Goal: Information Seeking & Learning: Learn about a topic

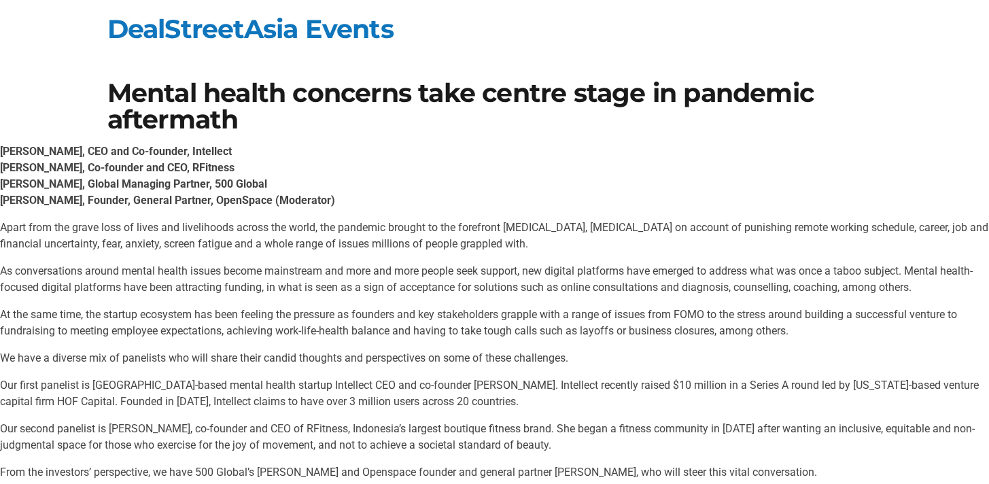
click at [368, 336] on p "At the same time, the startup ecosystem has been feeling the pressure as founde…" at bounding box center [494, 322] width 989 height 33
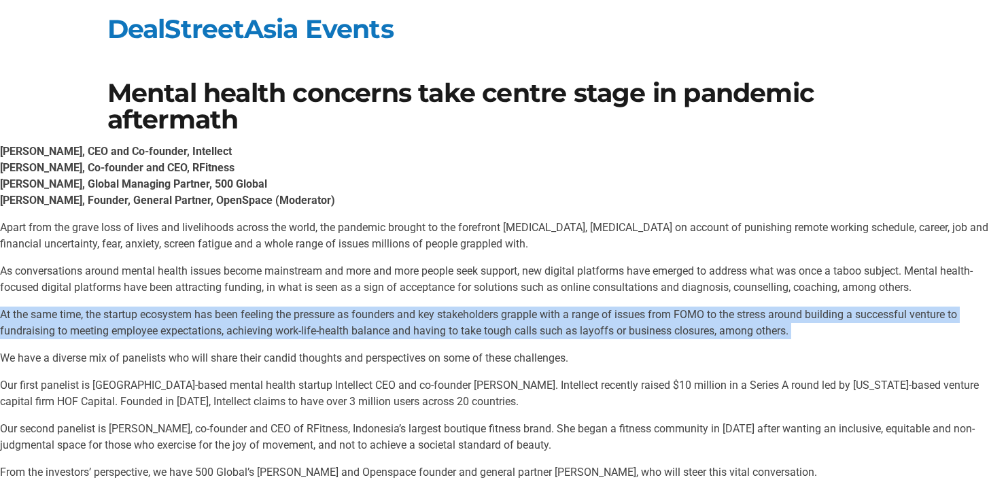
click at [319, 283] on p "As conversations around mental health issues become mainstream and more and mor…" at bounding box center [494, 279] width 989 height 33
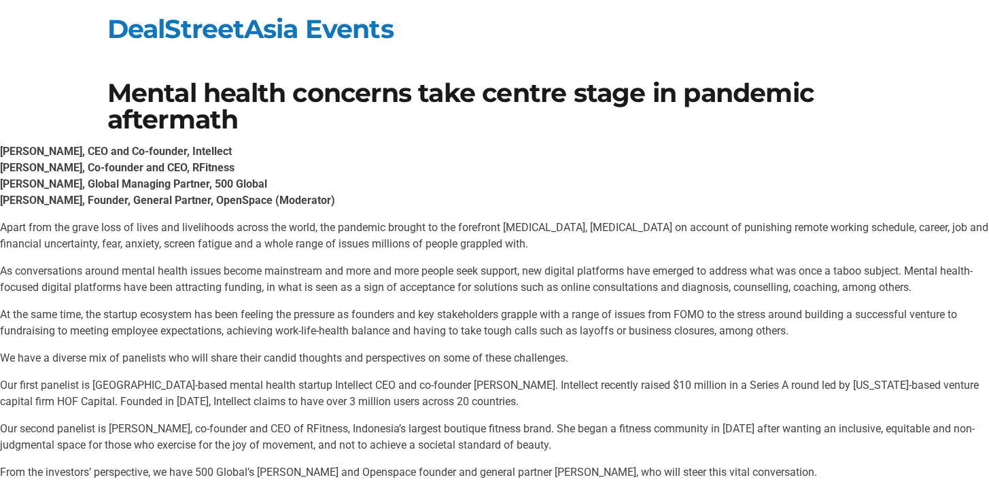
click at [319, 283] on p "As conversations around mental health issues become mainstream and more and mor…" at bounding box center [494, 279] width 989 height 33
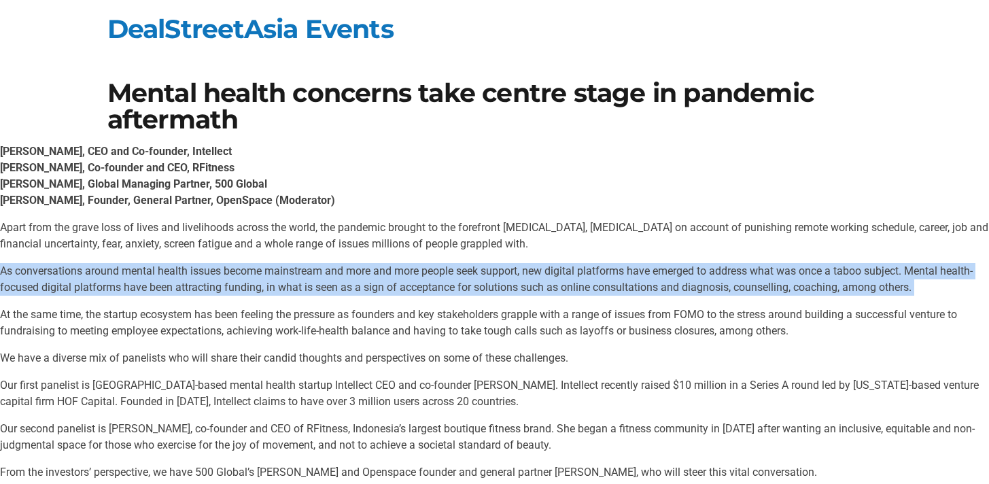
click at [248, 235] on p "Apart from the grave loss of lives and livelihoods across the world, the pandem…" at bounding box center [494, 235] width 989 height 33
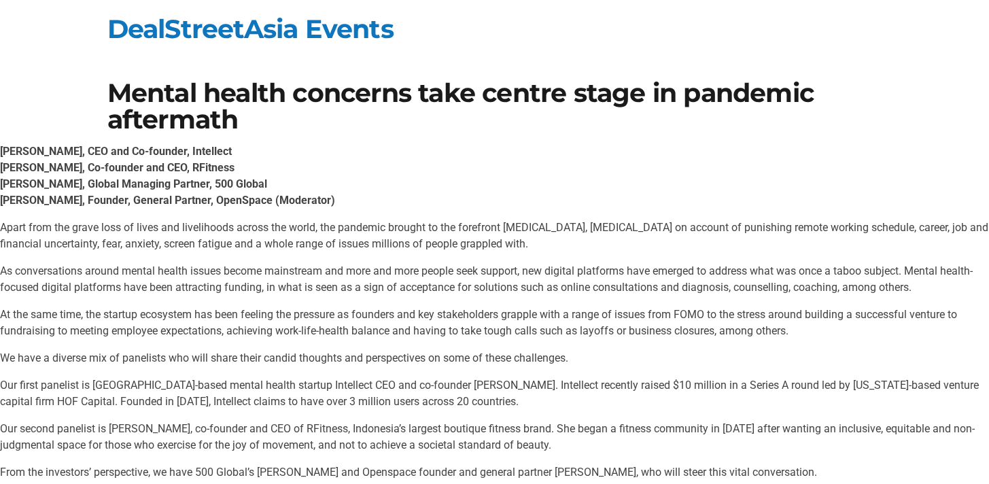
click at [248, 235] on p "Apart from the grave loss of lives and livelihoods across the world, the pandem…" at bounding box center [494, 235] width 989 height 33
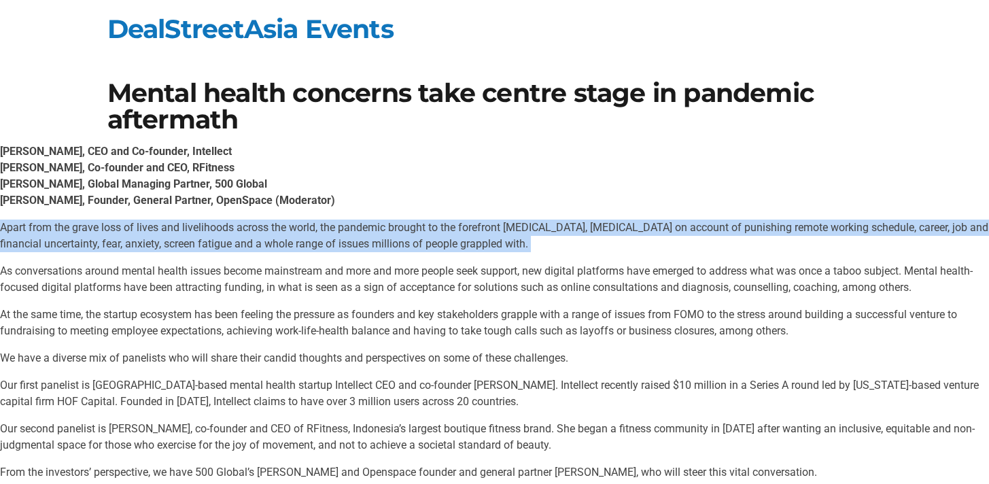
click at [227, 311] on p "At the same time, the startup ecosystem has been feeling the pressure as founde…" at bounding box center [494, 322] width 989 height 33
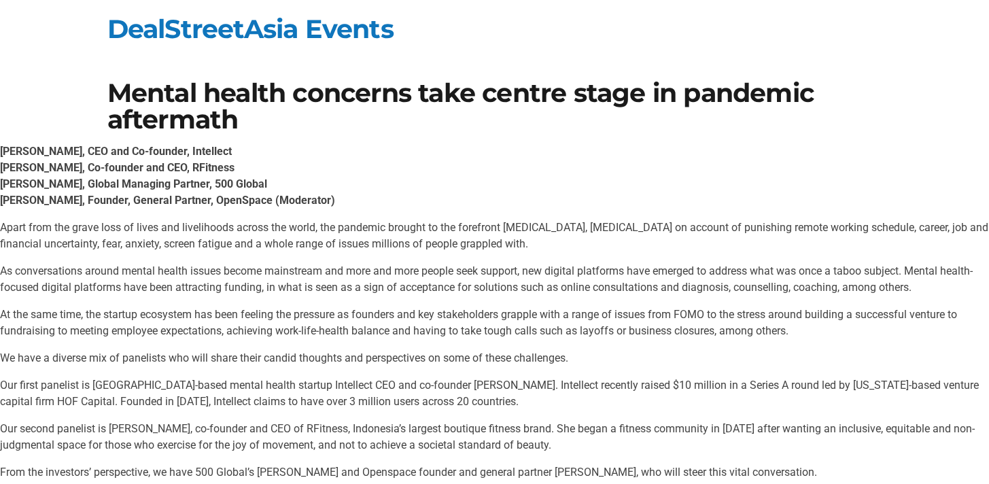
click at [227, 311] on p "At the same time, the startup ecosystem has been feeling the pressure as founde…" at bounding box center [494, 322] width 989 height 33
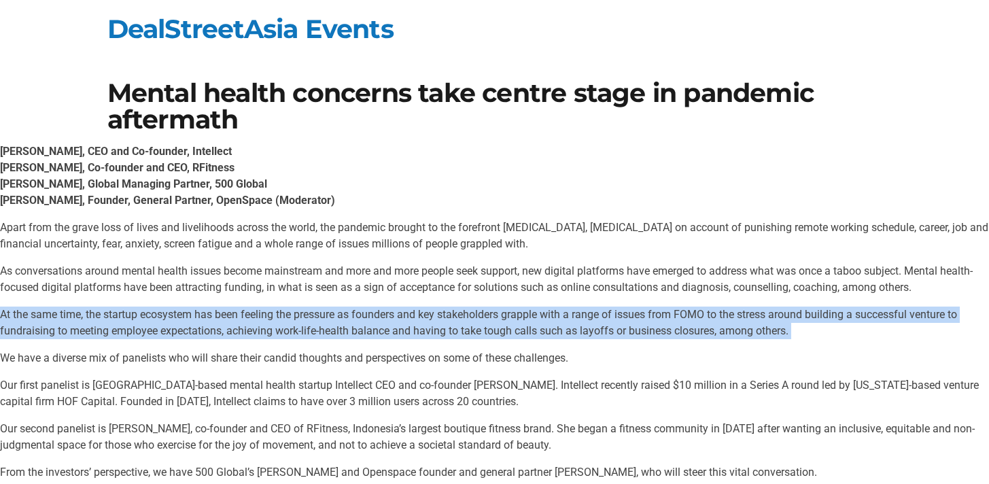
click at [227, 311] on p "At the same time, the startup ecosystem has been feeling the pressure as founde…" at bounding box center [494, 322] width 989 height 33
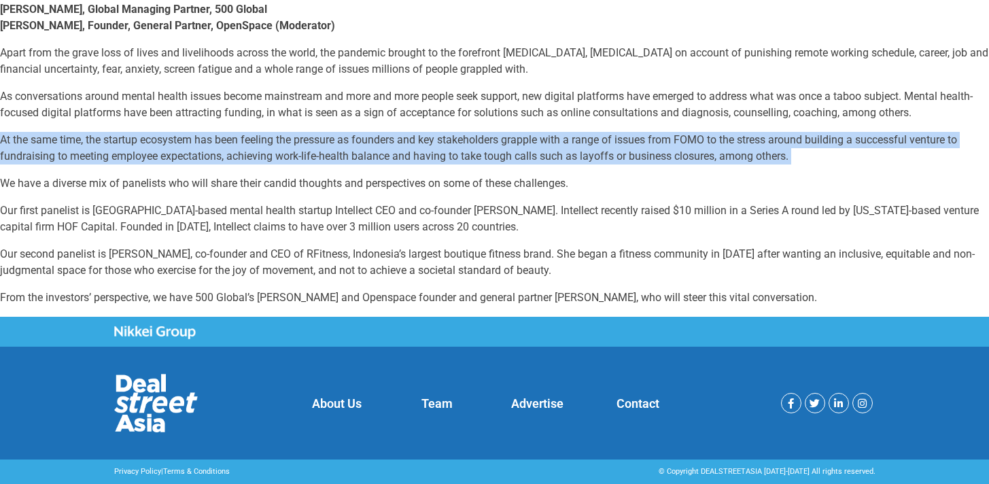
scroll to position [58, 0]
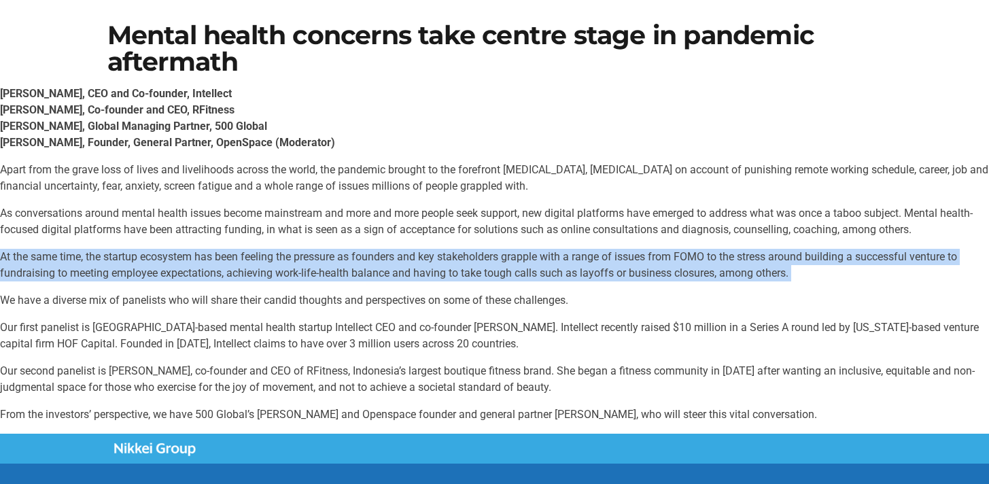
click at [209, 216] on p "As conversations around mental health issues become mainstream and more and mor…" at bounding box center [494, 221] width 989 height 33
